Goal: Navigation & Orientation: Go to known website

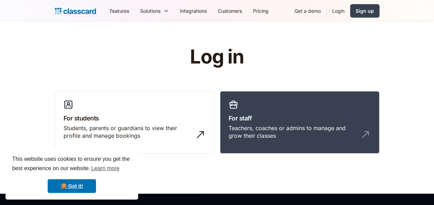
click at [337, 12] on link "Login" at bounding box center [338, 11] width 23 height 16
drag, startPoint x: 74, startPoint y: 185, endPoint x: 211, endPoint y: 170, distance: 137.9
click at [75, 185] on link "🍪 Got it!" at bounding box center [72, 186] width 48 height 14
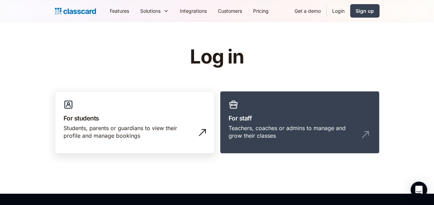
click at [126, 129] on div "Students, parents or guardians to view their profile and manage bookings" at bounding box center [128, 132] width 129 height 16
